Goal: Find specific page/section: Find specific page/section

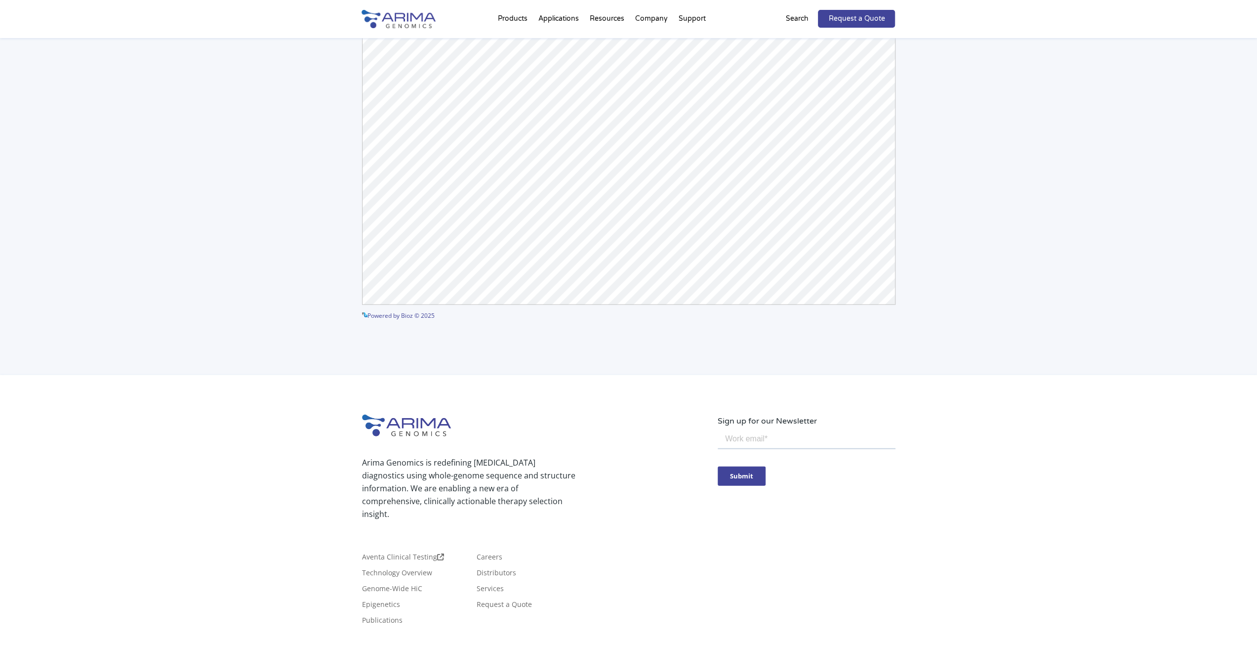
scroll to position [2465, 0]
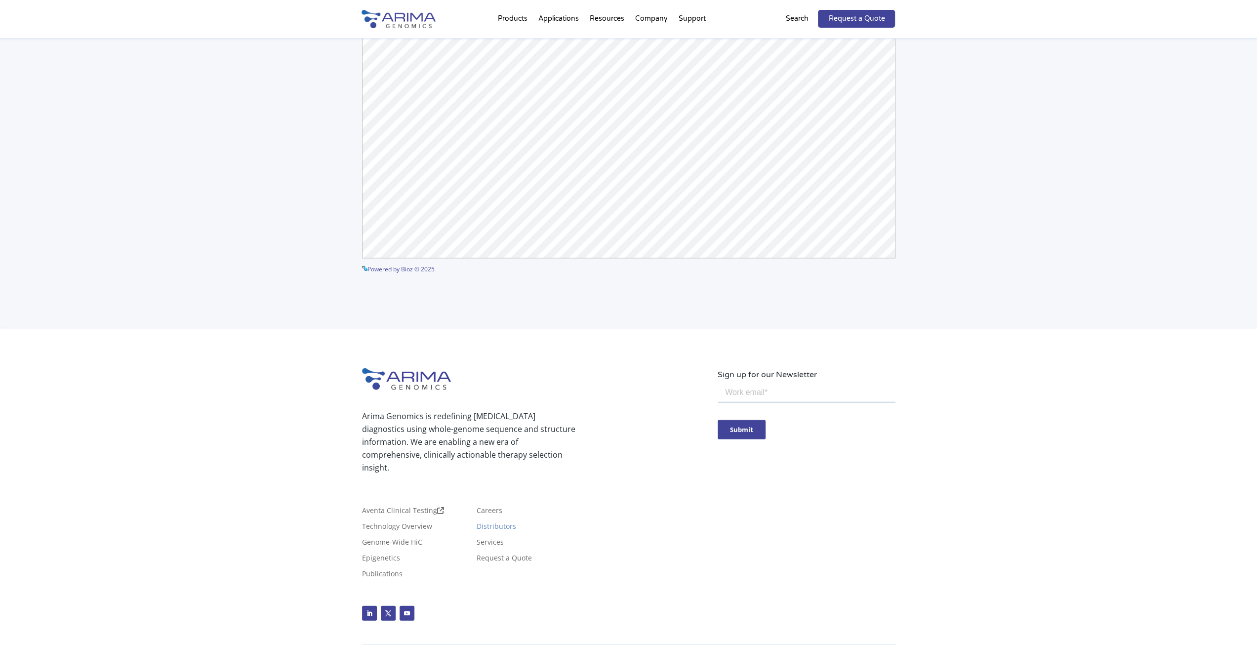
click at [502, 523] on link "Distributors" at bounding box center [497, 528] width 40 height 11
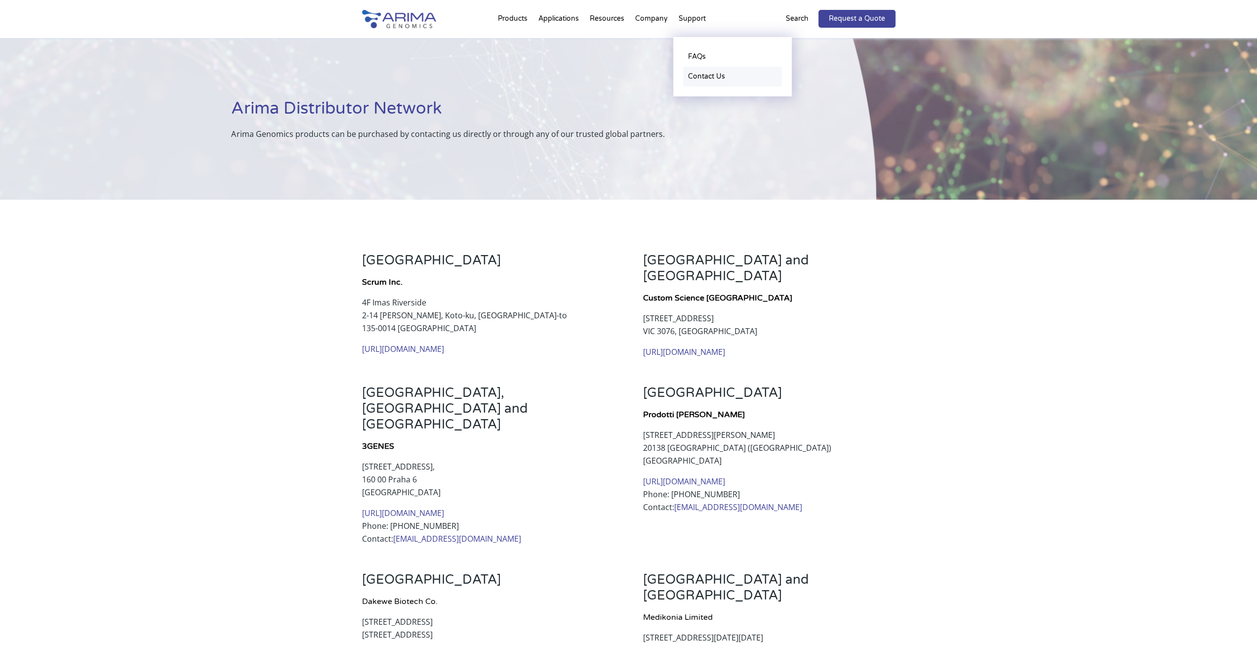
click at [708, 75] on link "Contact Us" at bounding box center [732, 77] width 99 height 20
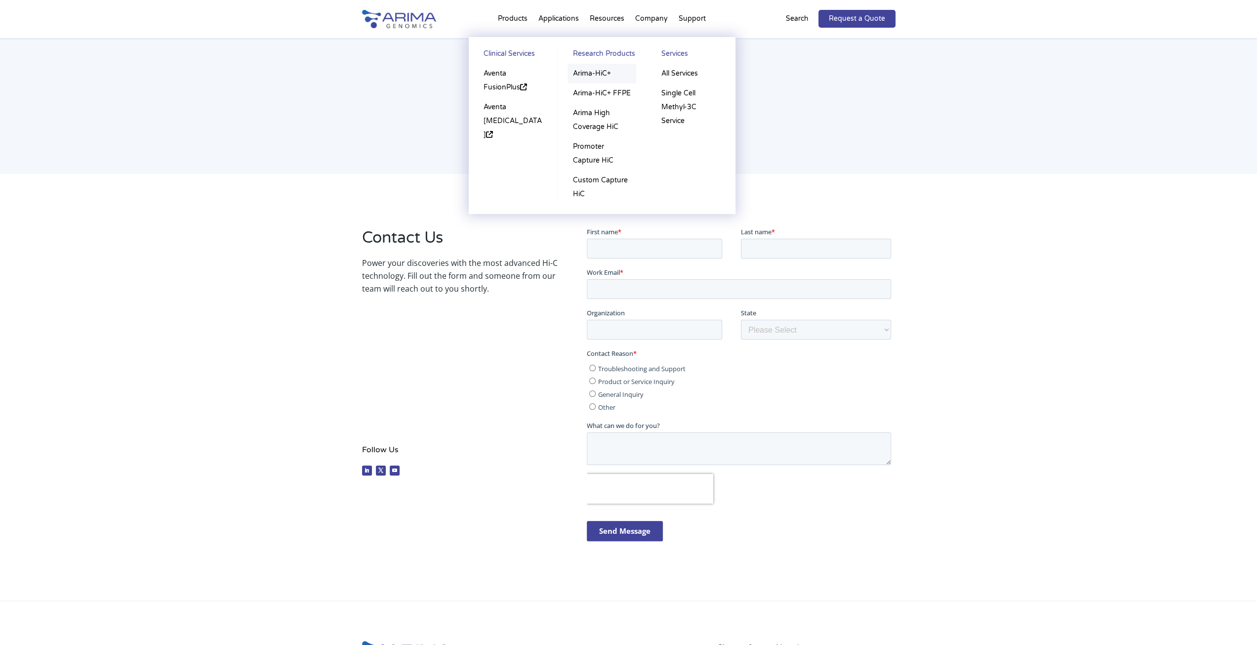
click at [587, 76] on link "Arima-HiC+" at bounding box center [602, 74] width 69 height 20
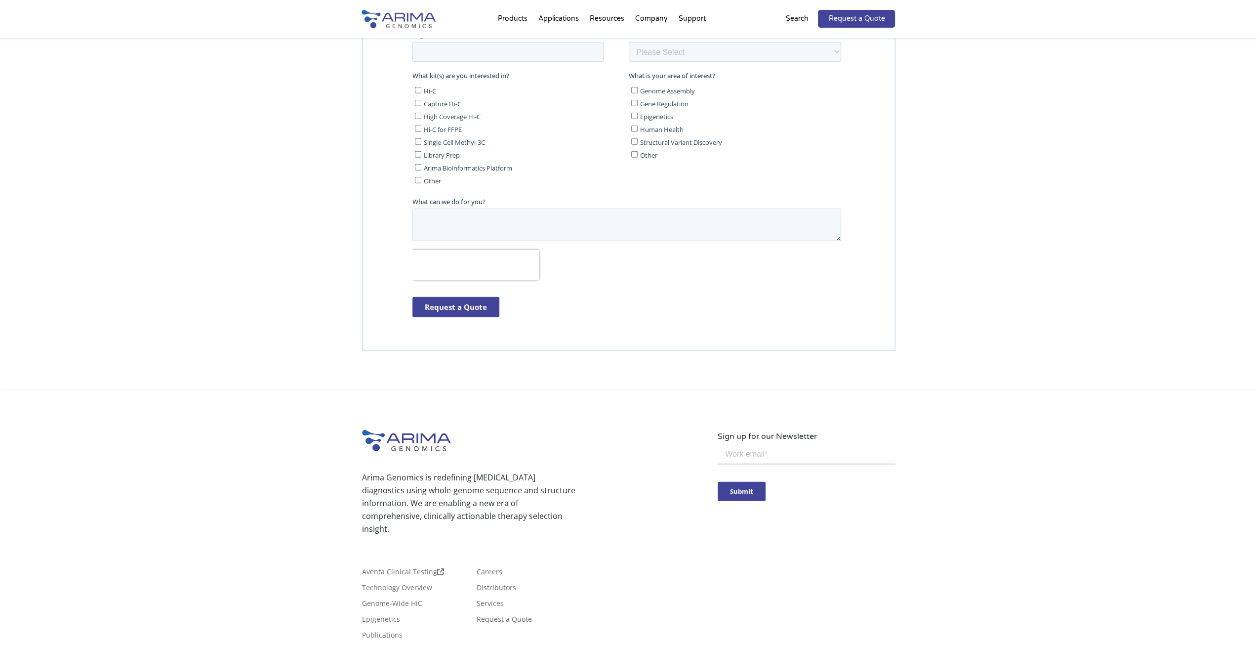
scroll to position [2696, 0]
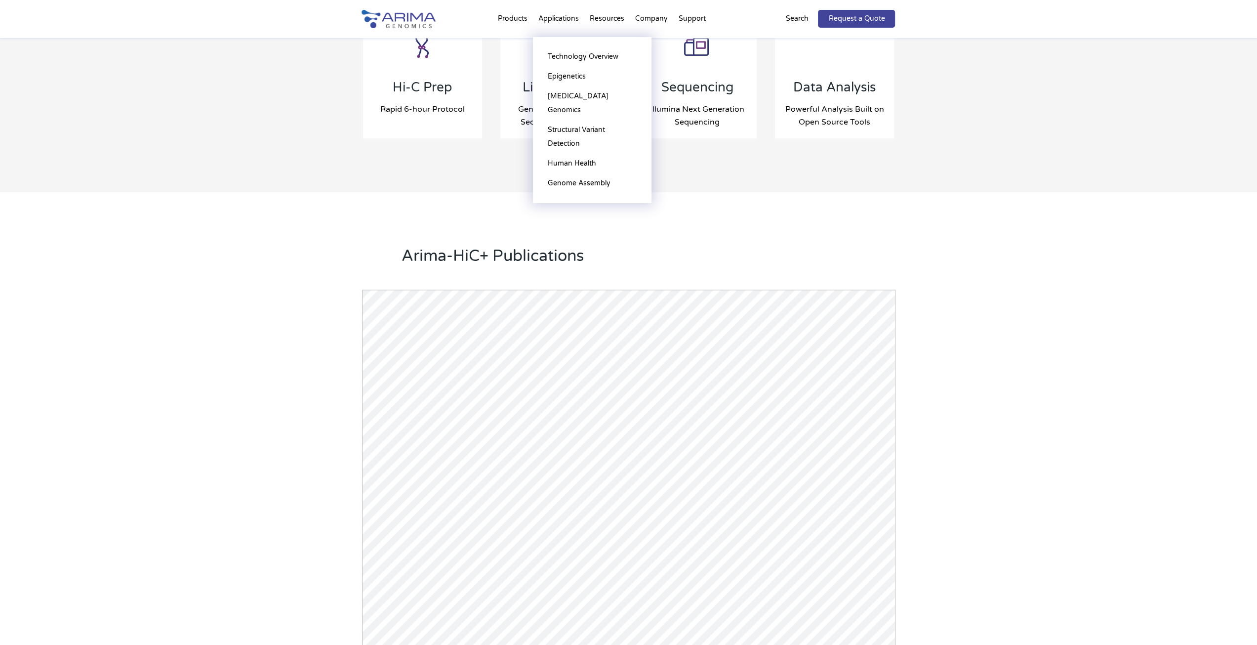
scroll to position [967, 0]
